Goal: Transaction & Acquisition: Obtain resource

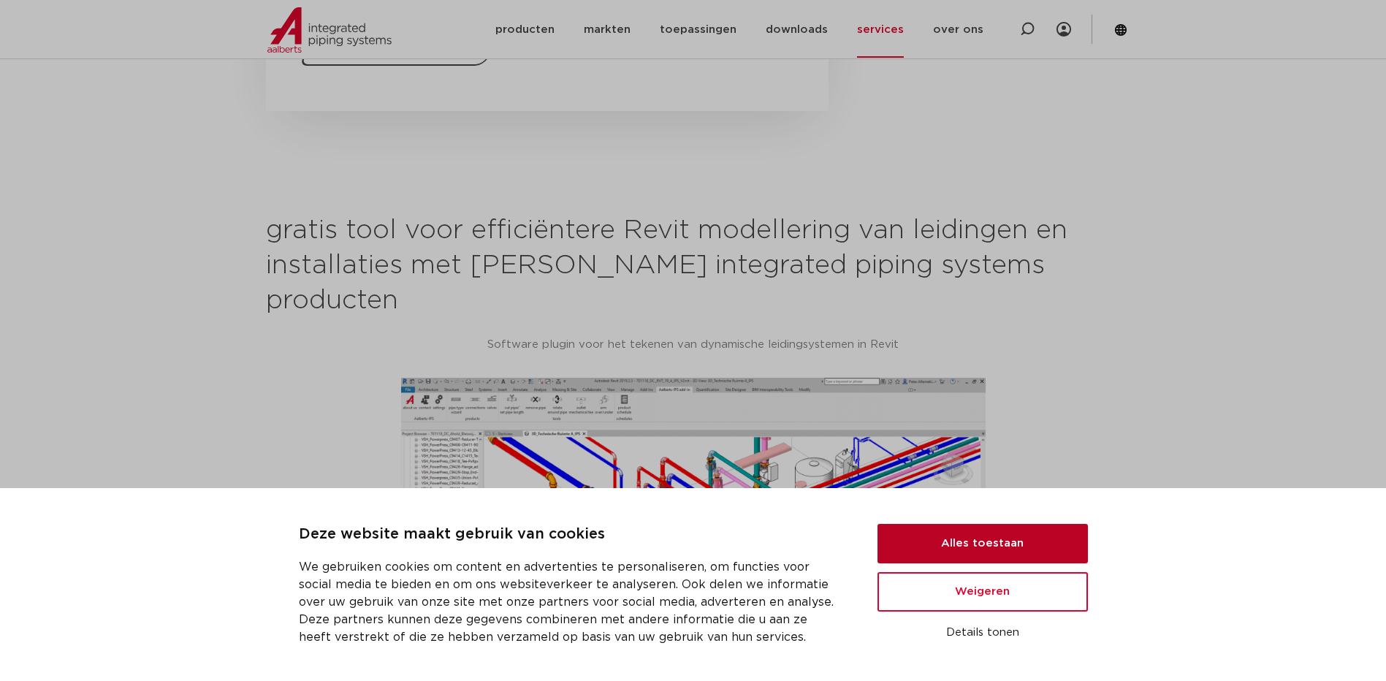
scroll to position [877, 0]
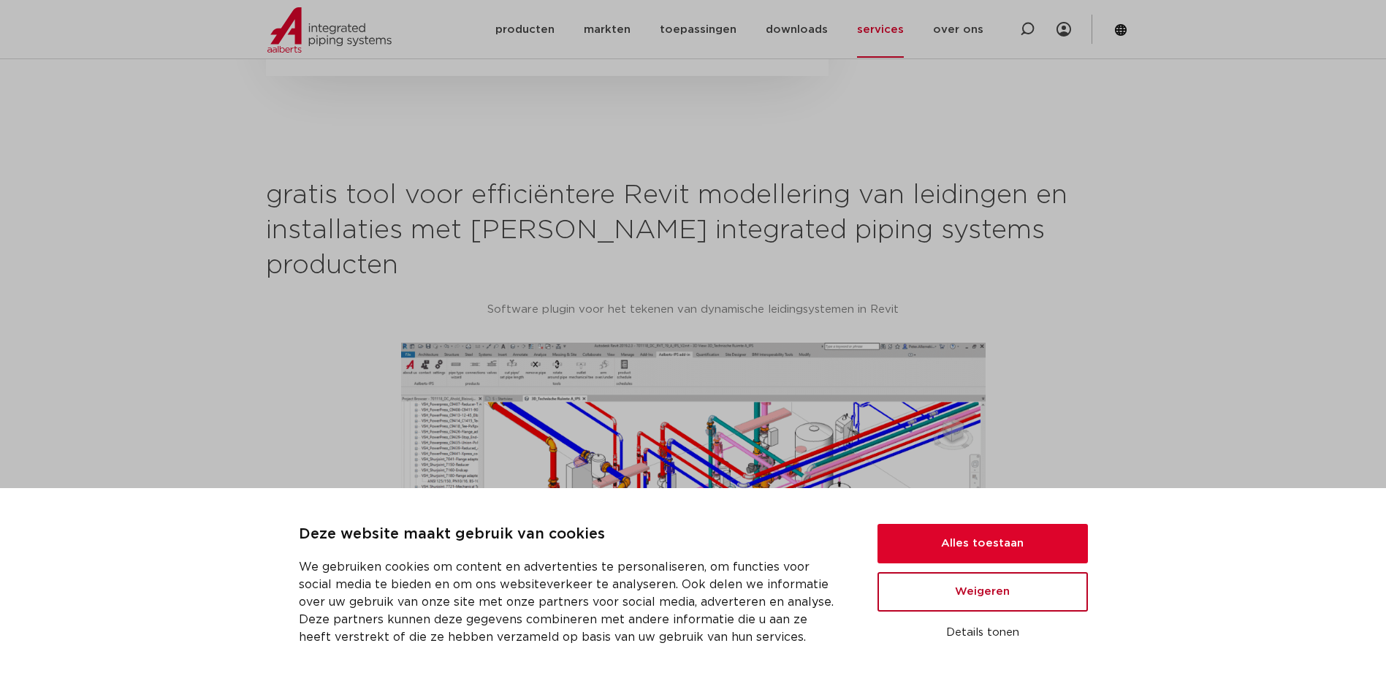
drag, startPoint x: 1088, startPoint y: 592, endPoint x: 1083, endPoint y: 581, distance: 11.4
click at [1085, 584] on div "Deze website maakt gebruik van cookies We gebruiken cookies om content en adver…" at bounding box center [693, 584] width 1351 height 123
click at [1034, 550] on button "Alles toestaan" at bounding box center [982, 543] width 210 height 39
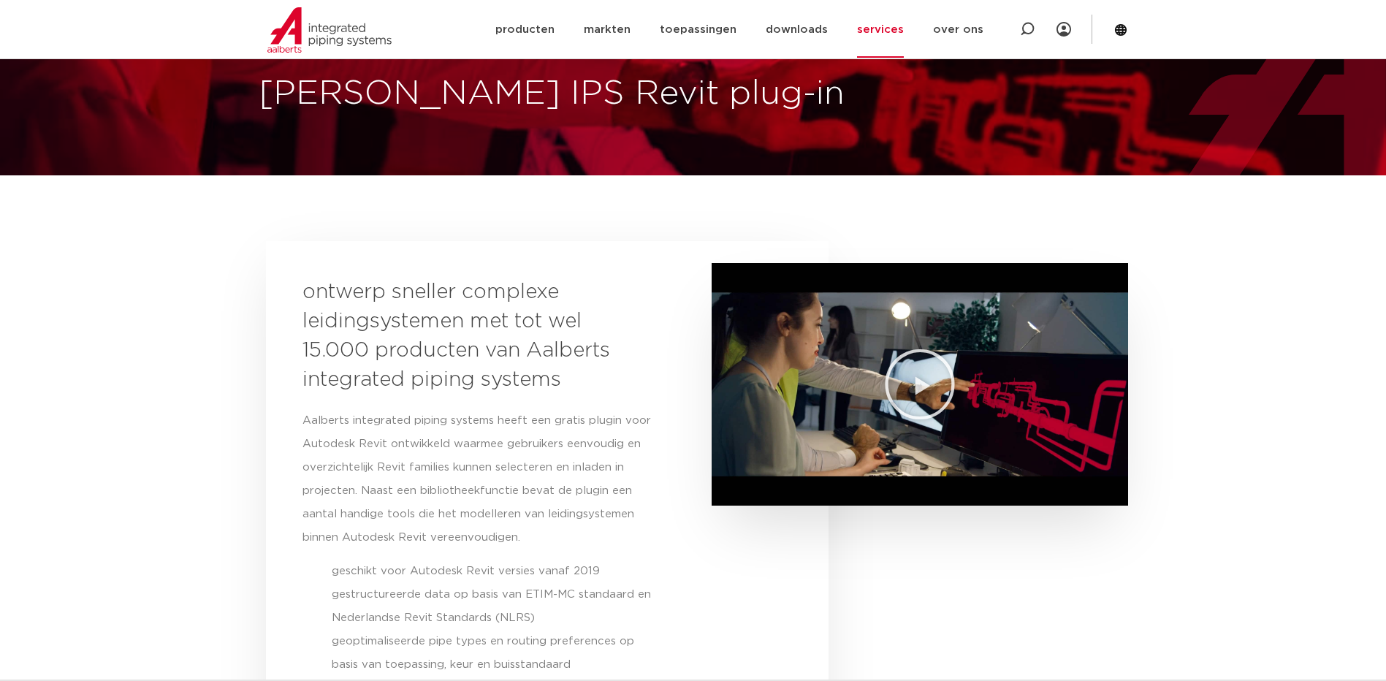
scroll to position [292, 0]
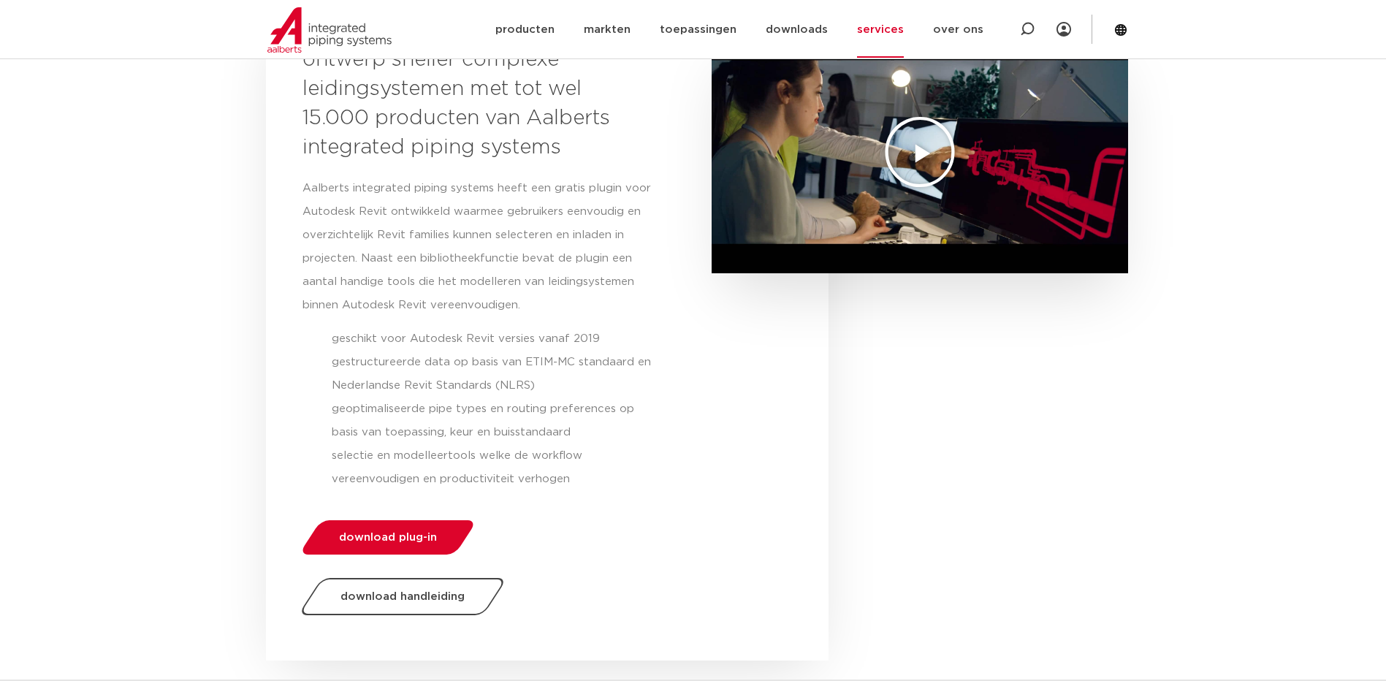
click at [944, 146] on icon "Video afspelen" at bounding box center [919, 151] width 73 height 73
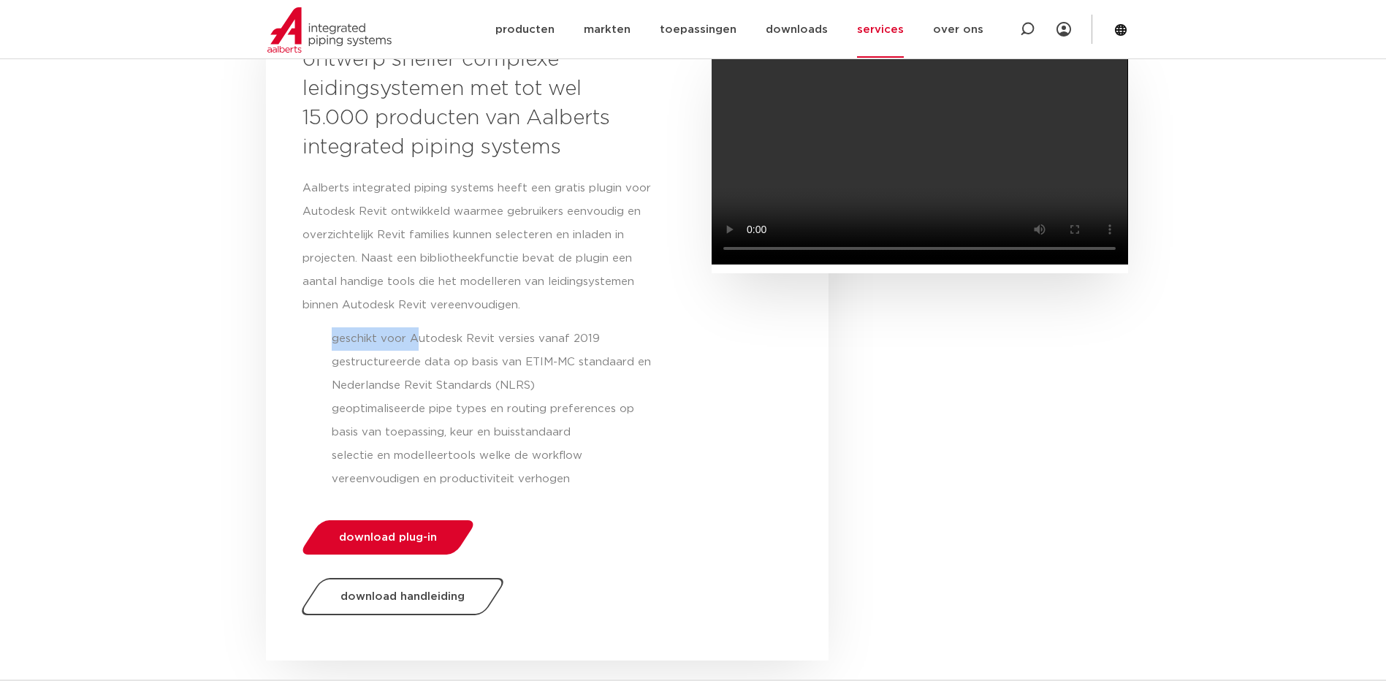
drag, startPoint x: 360, startPoint y: 335, endPoint x: 420, endPoint y: 333, distance: 59.9
click at [420, 333] on li "geschikt voor Autodesk Revit versies vanaf 2019" at bounding box center [496, 338] width 329 height 23
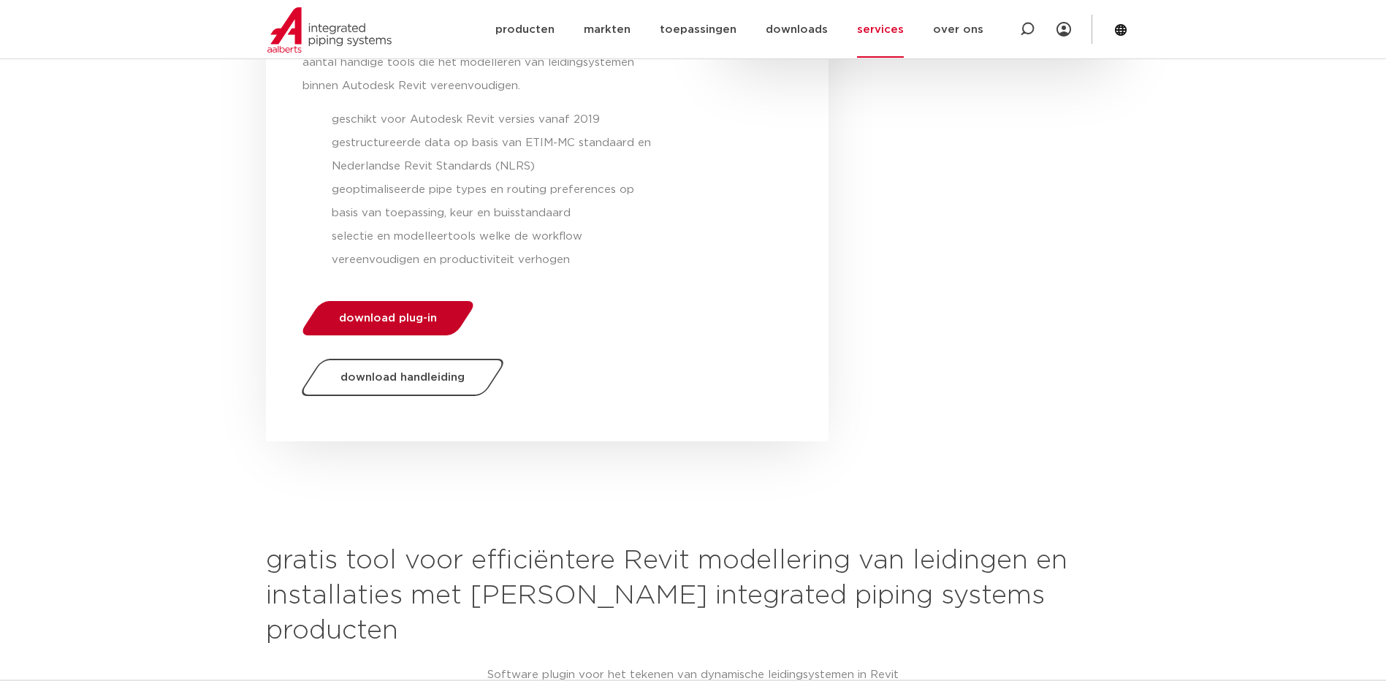
click at [395, 333] on link "download plug-in" at bounding box center [387, 318] width 179 height 34
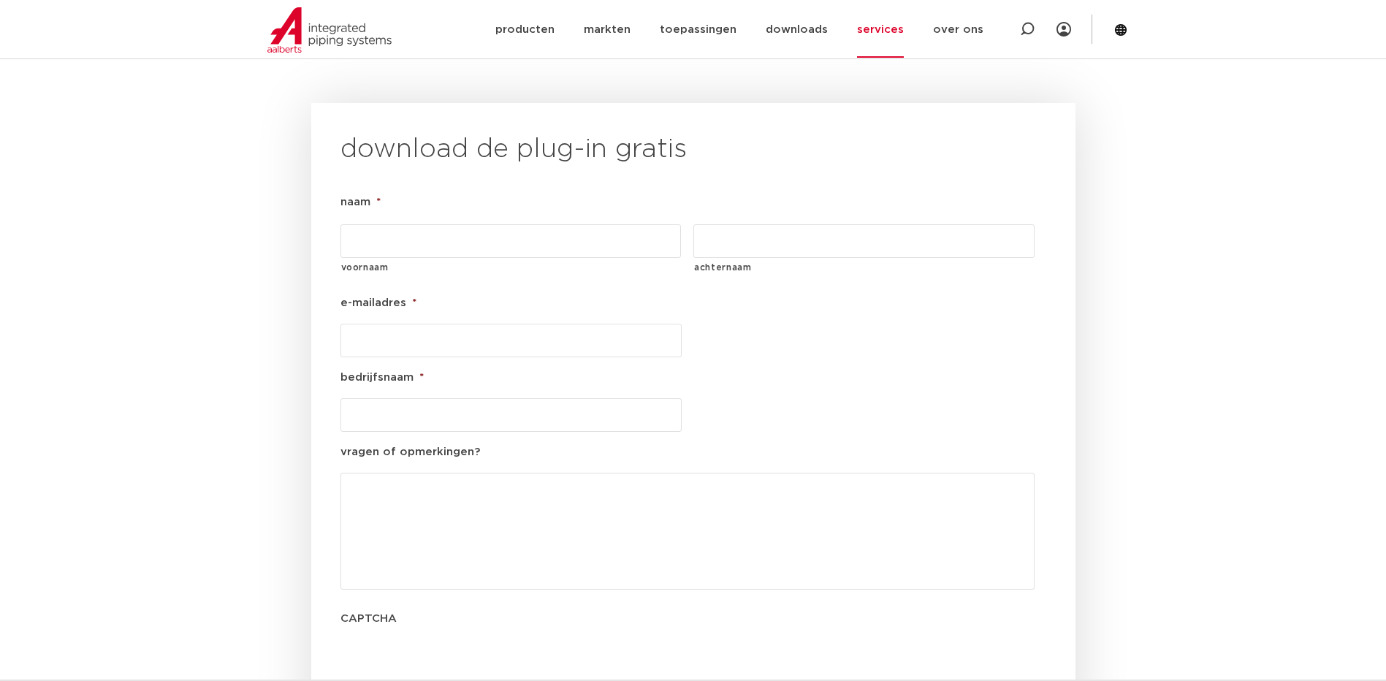
scroll to position [1668, 0]
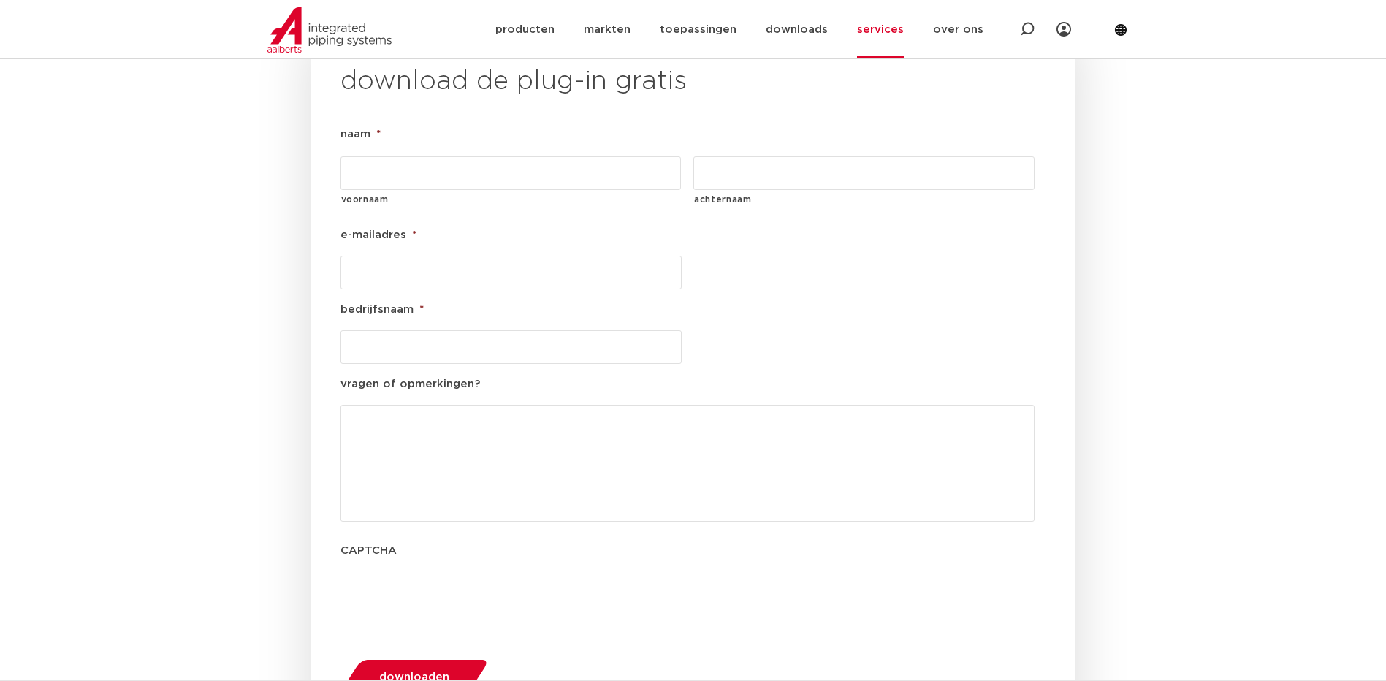
click at [390, 156] on input "voornaam" at bounding box center [510, 173] width 341 height 34
type input "[PERSON_NAME]"
click at [868, 156] on input "achternaam" at bounding box center [863, 173] width 341 height 34
type input "verwijs"
click at [502, 256] on input "e-mailadres *" at bounding box center [510, 273] width 341 height 34
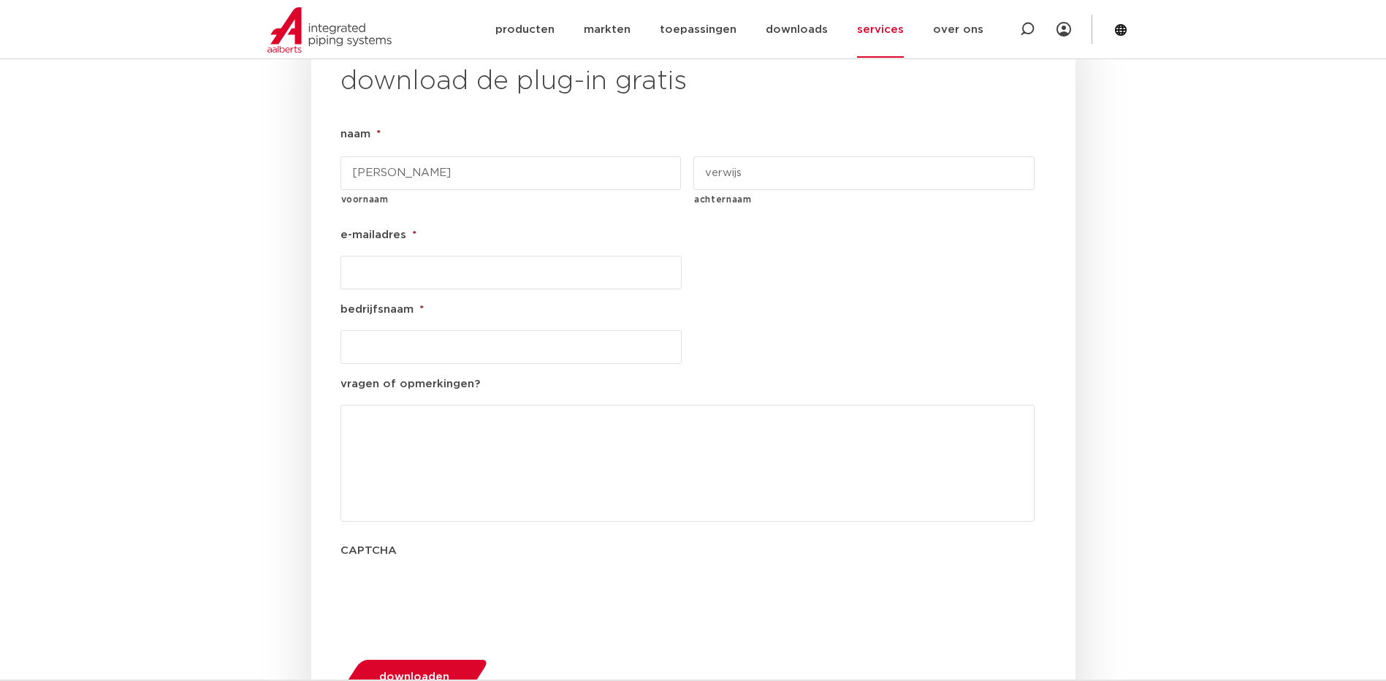
type input "[EMAIL_ADDRESS][DOMAIN_NAME]"
click at [435, 330] on input "bedrijfsnaam *" at bounding box center [510, 347] width 341 height 34
type input "Breman"
click at [398, 671] on span "downloaden" at bounding box center [414, 676] width 70 height 11
click at [423, 671] on span "downloaden" at bounding box center [414, 676] width 70 height 11
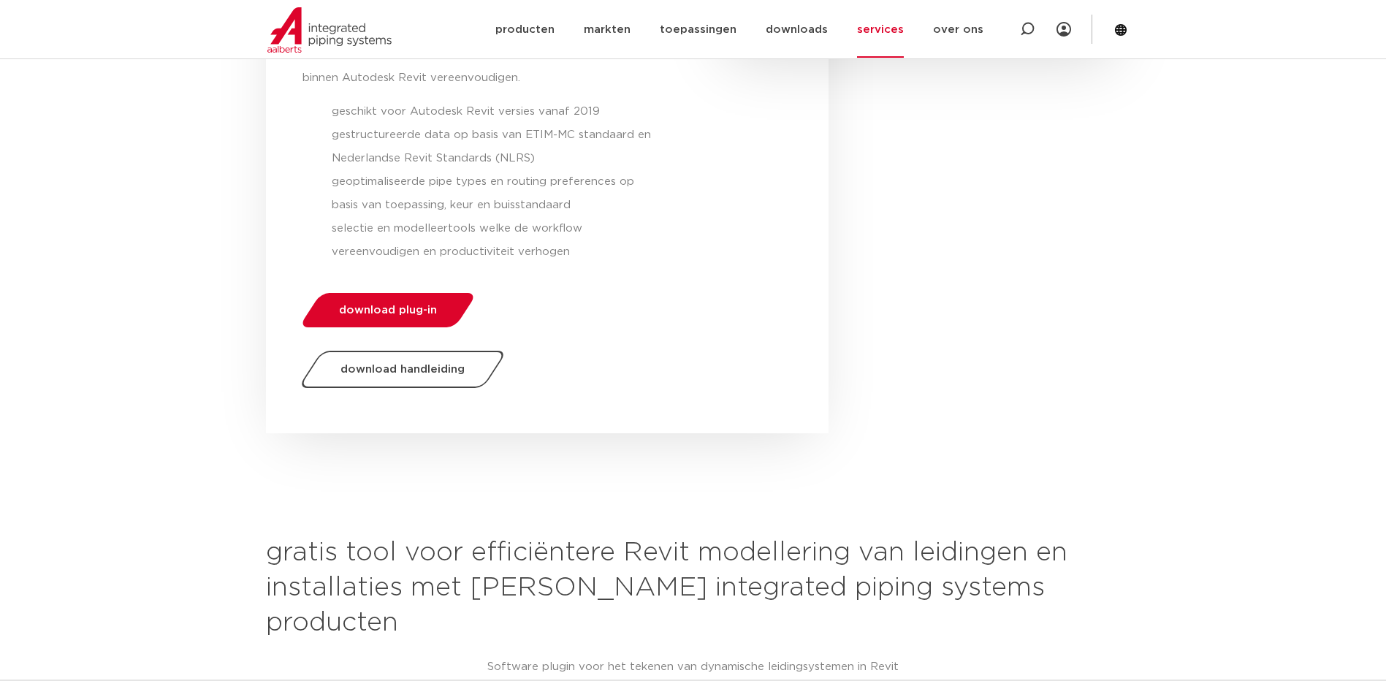
scroll to position [584, 0]
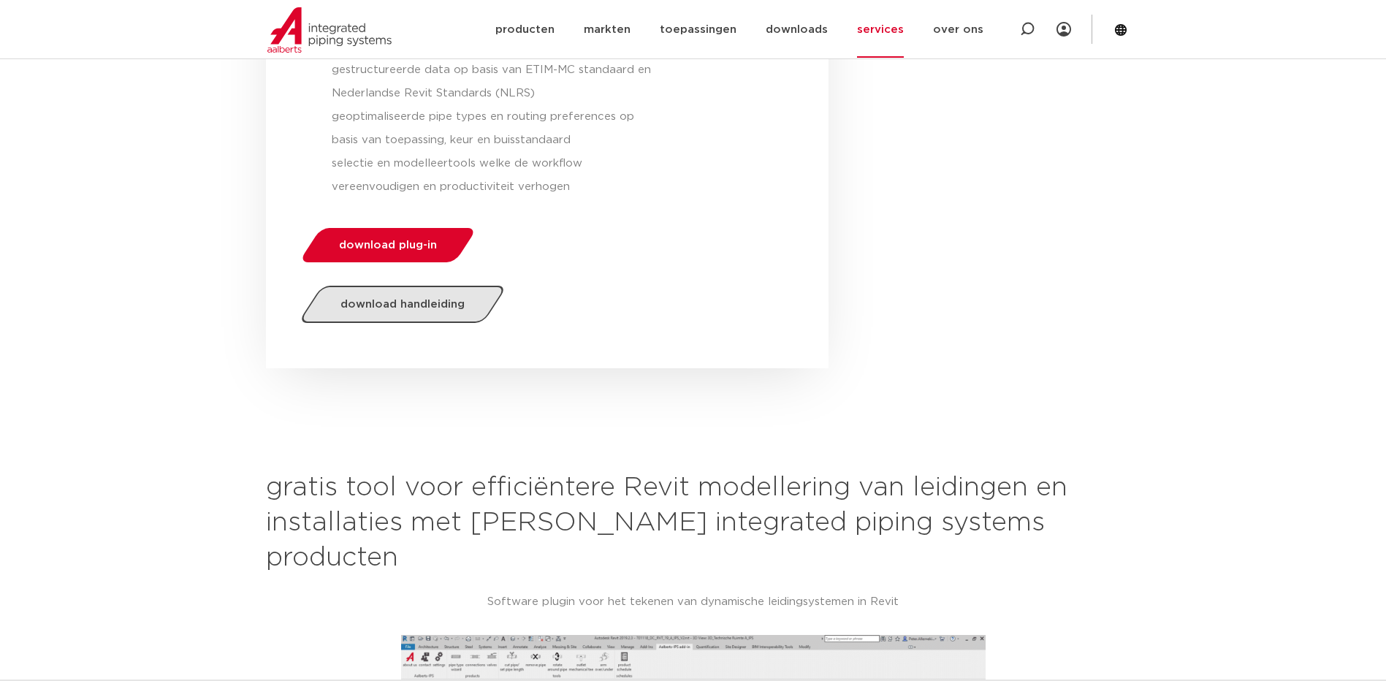
click at [443, 299] on span "download handleiding" at bounding box center [402, 304] width 124 height 11
click at [394, 264] on div "download plug-in" at bounding box center [384, 242] width 164 height 58
click at [396, 236] on link "download plug-in" at bounding box center [387, 245] width 179 height 34
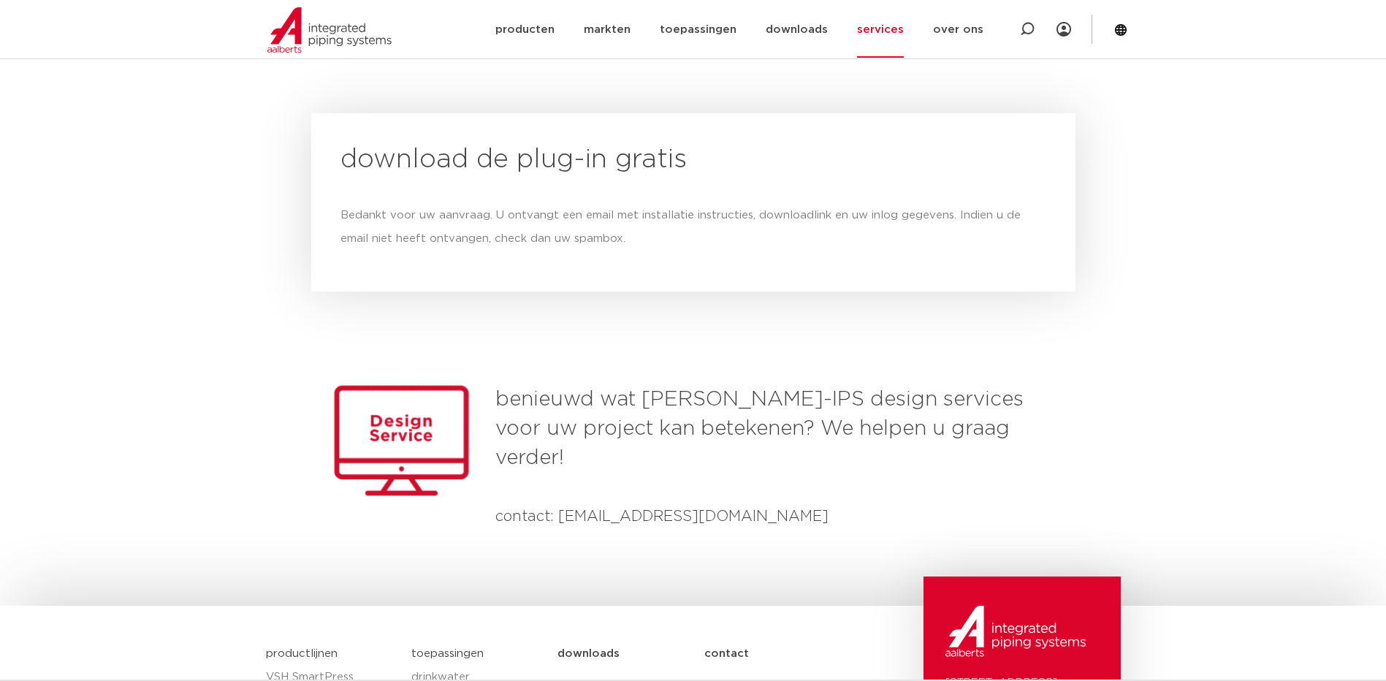
scroll to position [1522, 0]
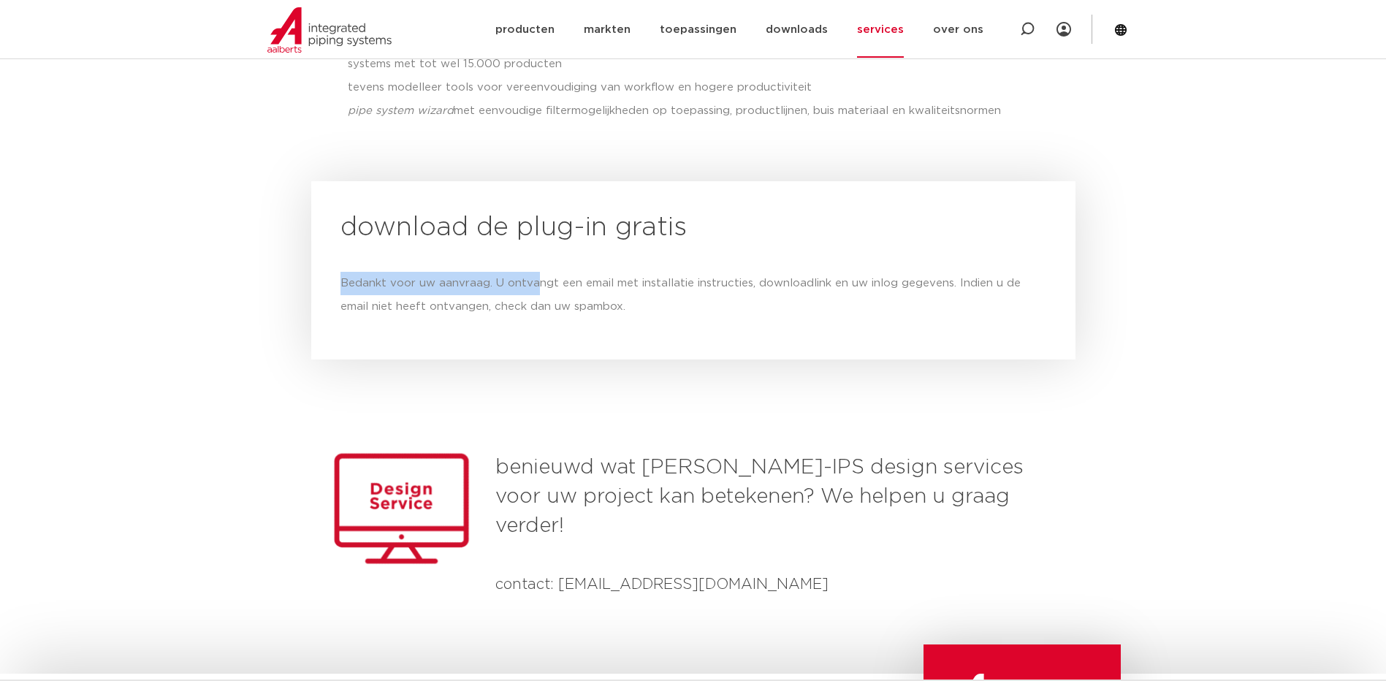
drag, startPoint x: 328, startPoint y: 247, endPoint x: 533, endPoint y: 248, distance: 205.3
click at [533, 248] on div "download de plug-in gratis Bedankt voor uw aanvraag. U ontvangt een email met i…" at bounding box center [693, 270] width 764 height 178
click at [533, 272] on div "Bedankt voor uw aanvraag. U ontvangt een email met installatie instructies, dow…" at bounding box center [693, 295] width 706 height 47
